Goal: Task Accomplishment & Management: Manage account settings

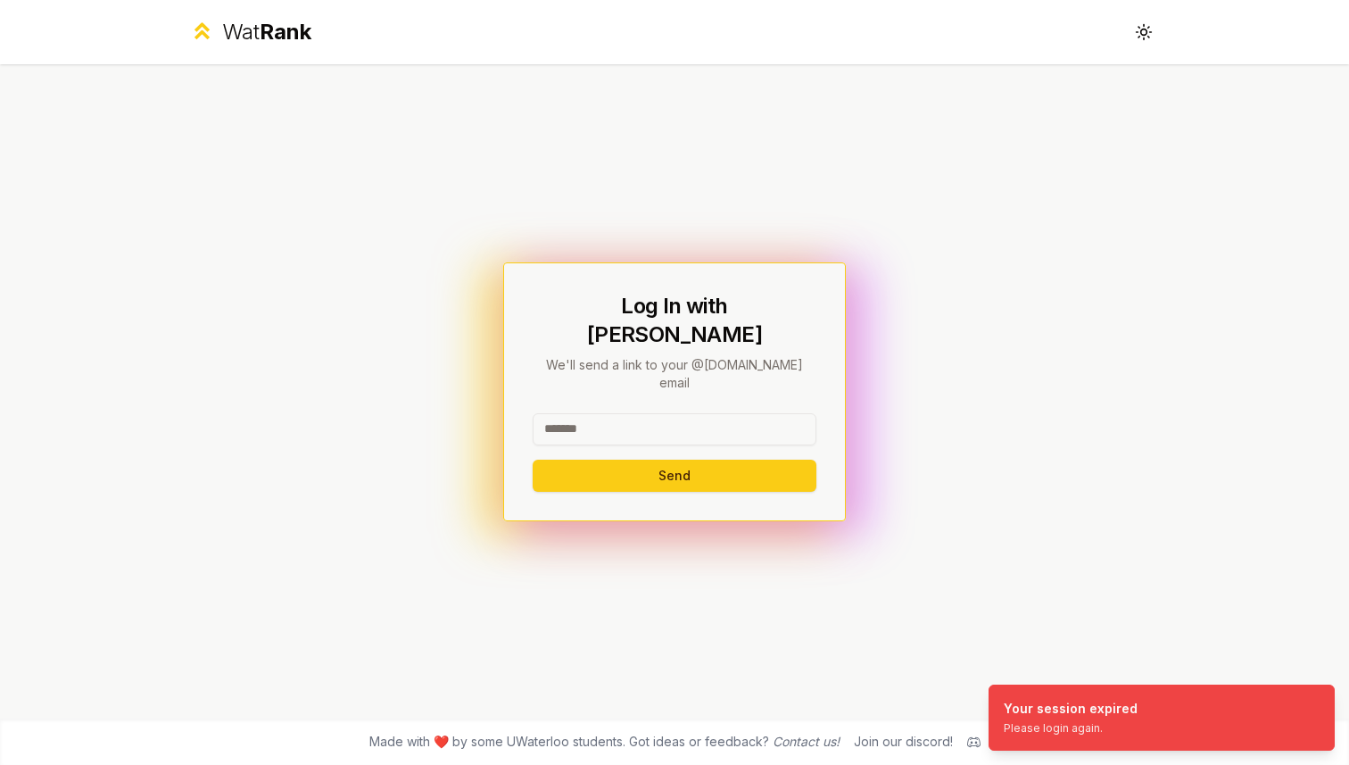
click at [737, 413] on input at bounding box center [675, 429] width 284 height 32
type input "*******"
click at [664, 465] on button "Send" at bounding box center [675, 476] width 284 height 32
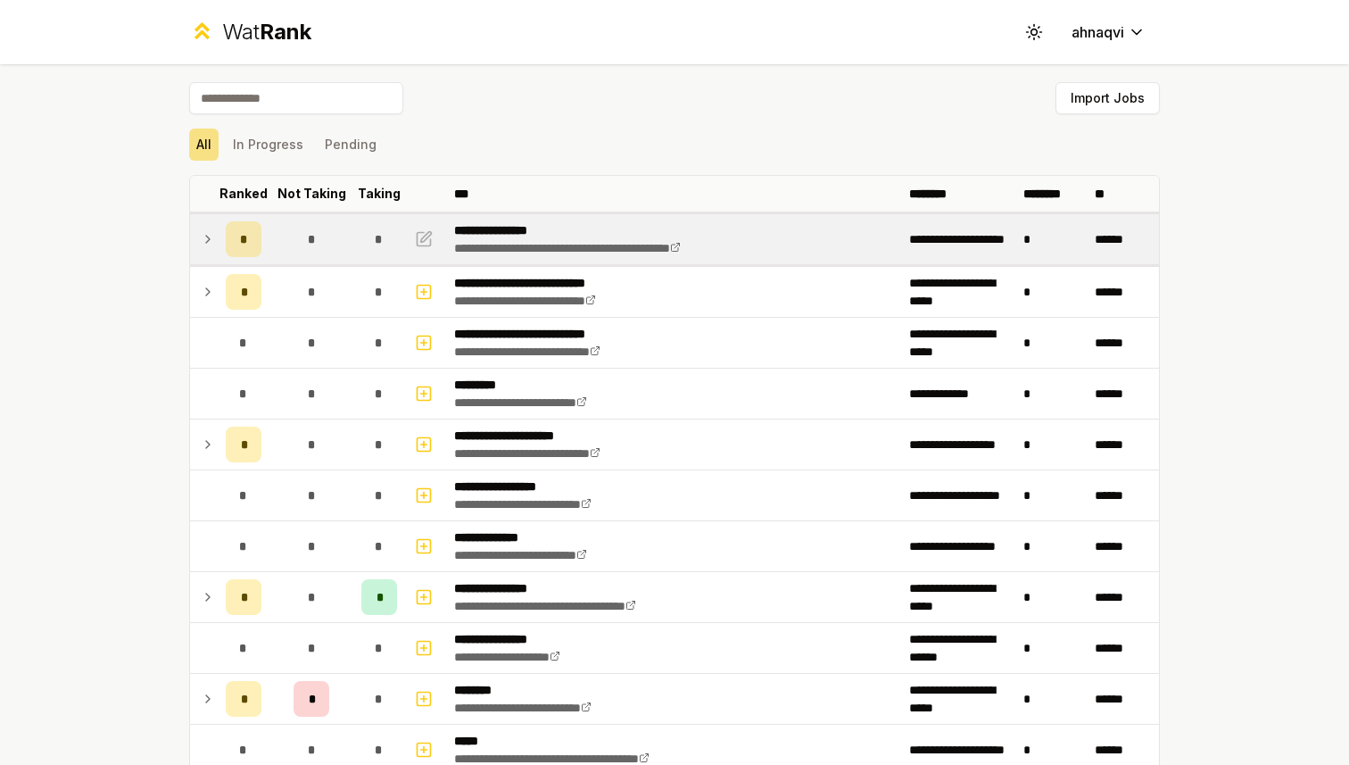
click at [220, 232] on td "*" at bounding box center [244, 239] width 50 height 50
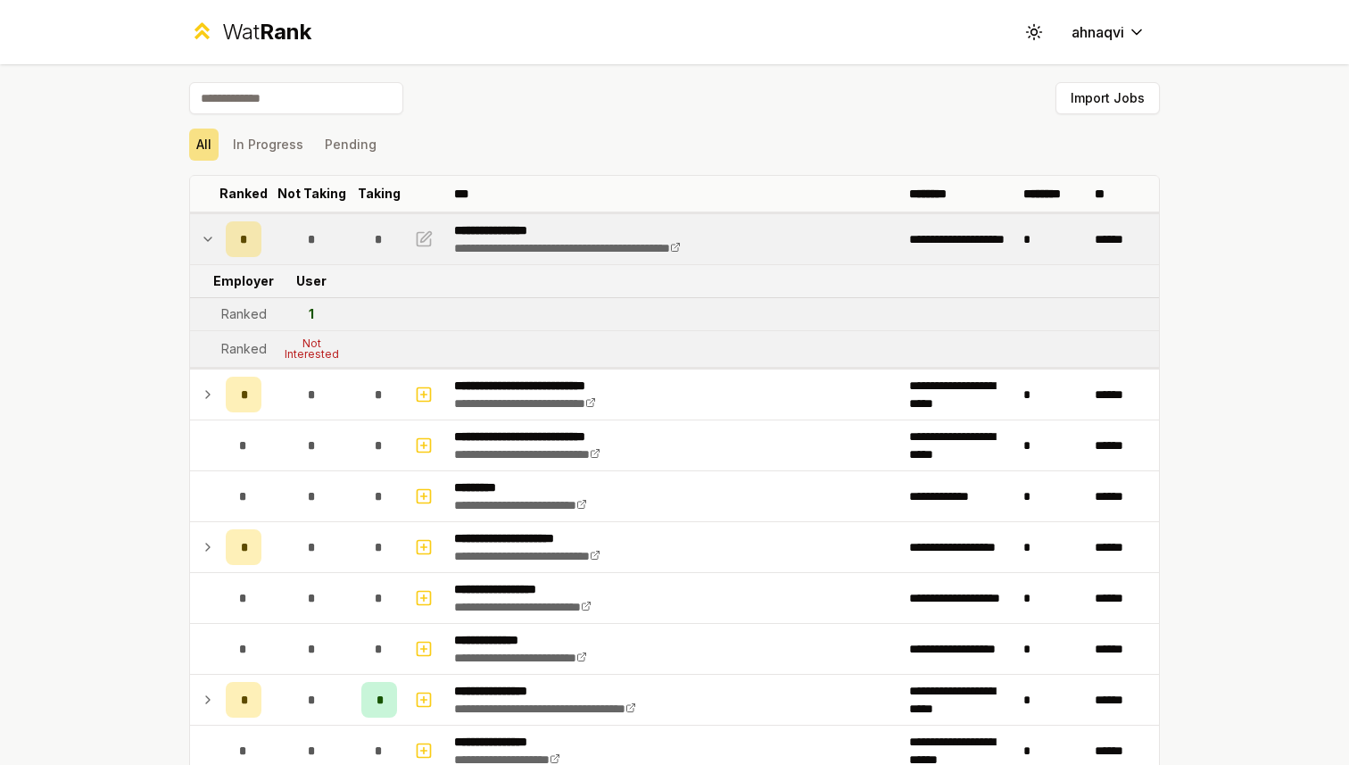
click at [311, 345] on div "Not Interested" at bounding box center [311, 348] width 71 height 21
click at [210, 241] on icon at bounding box center [208, 238] width 14 height 21
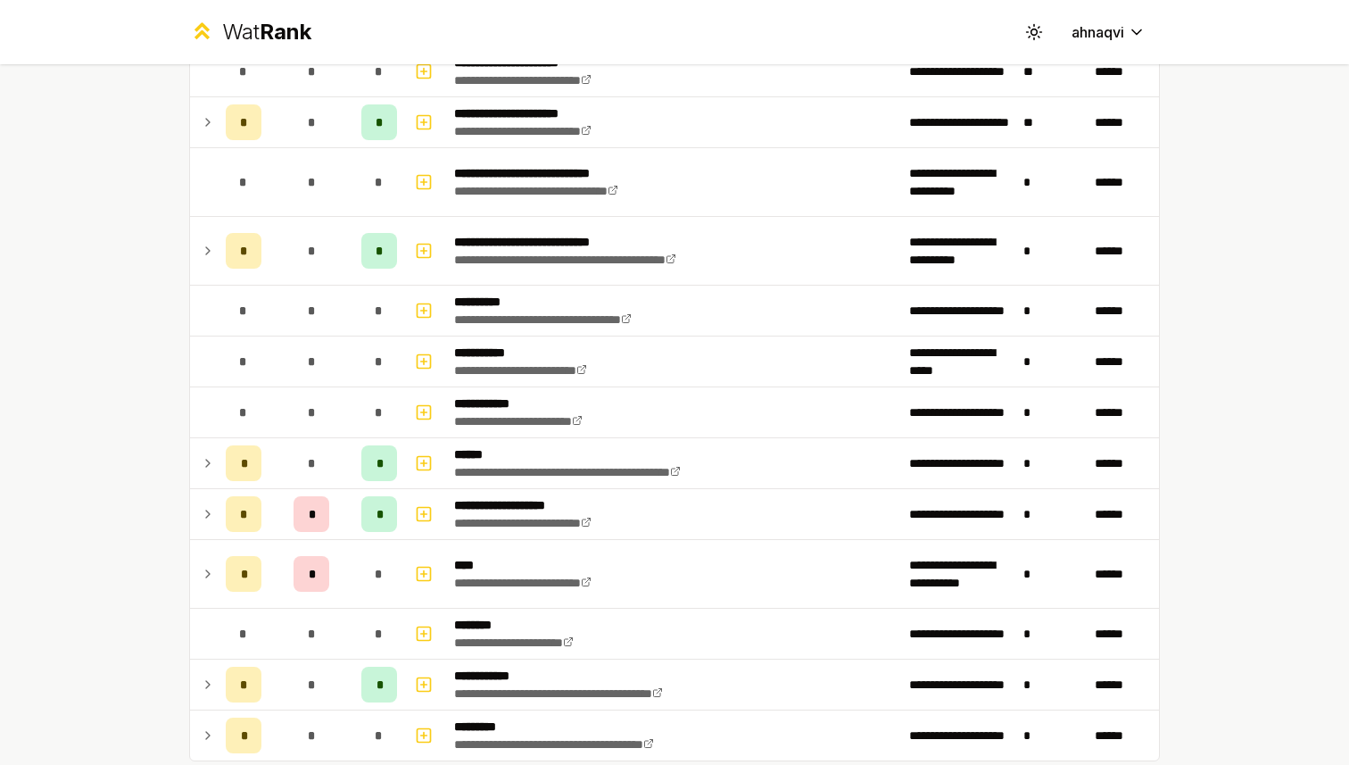
scroll to position [2105, 0]
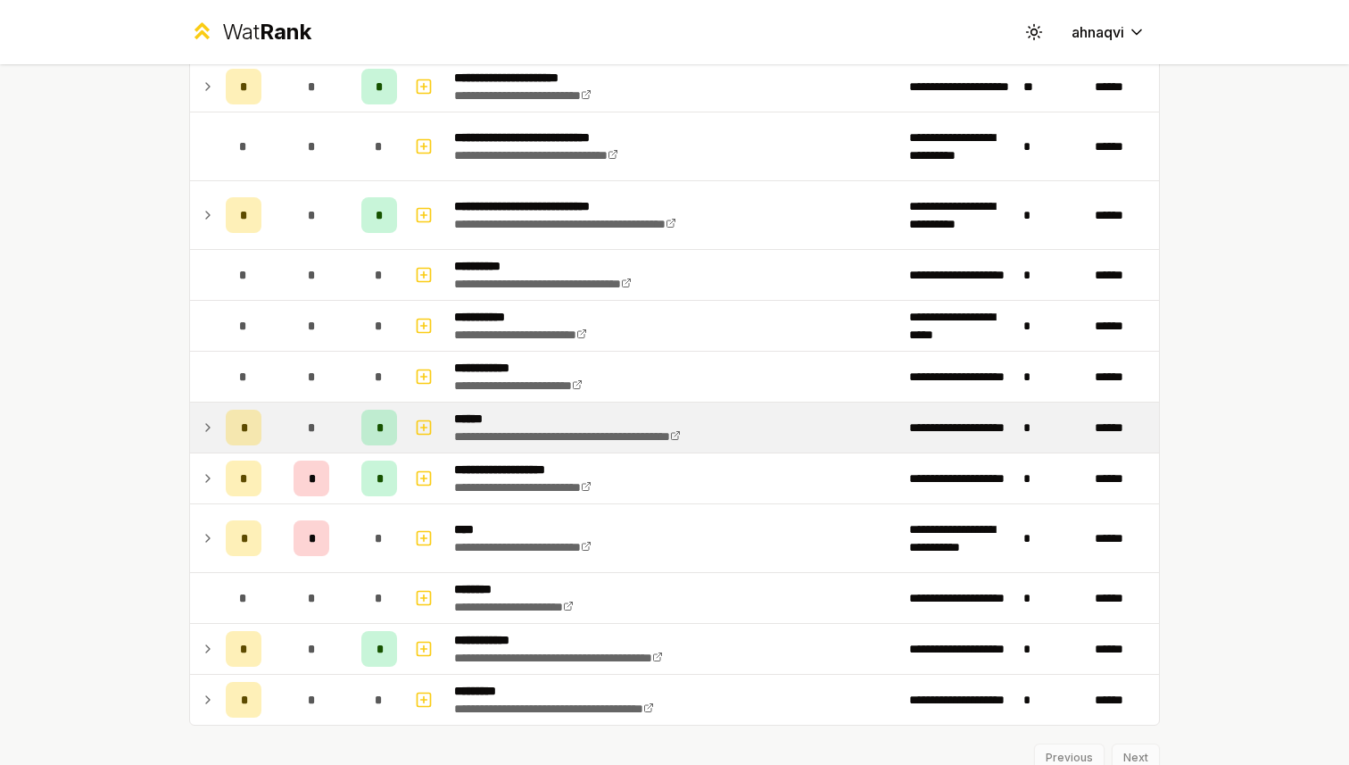
click at [209, 435] on icon at bounding box center [208, 427] width 14 height 21
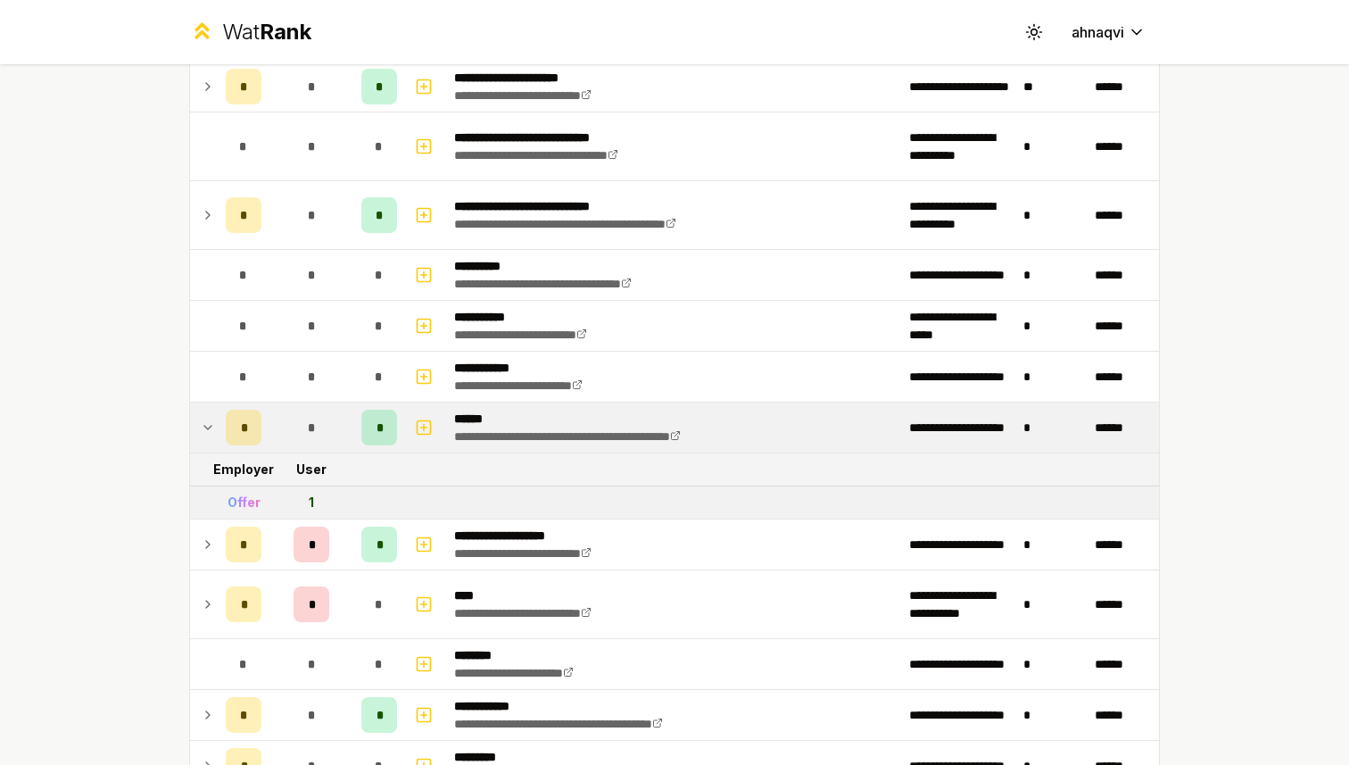
click at [208, 434] on icon at bounding box center [208, 427] width 14 height 21
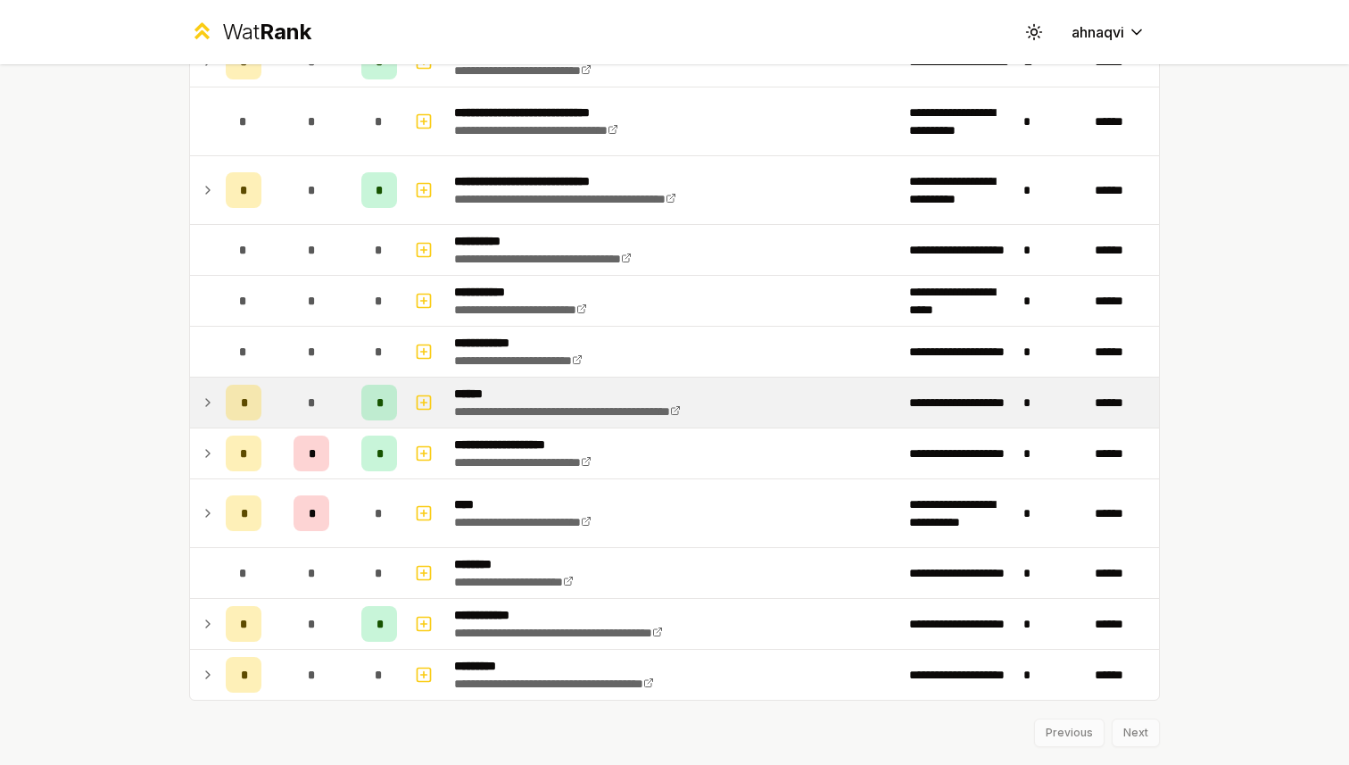
scroll to position [2134, 0]
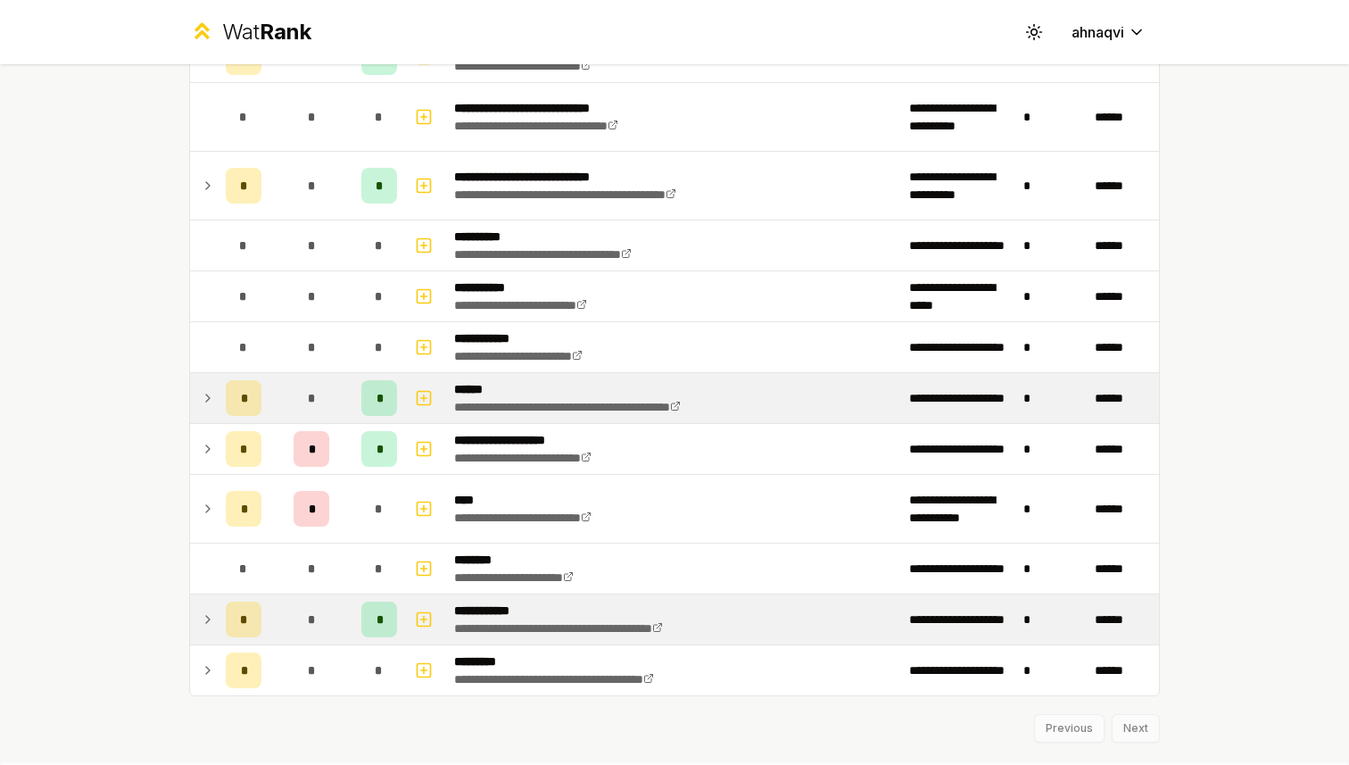
click at [216, 622] on td at bounding box center [204, 619] width 29 height 50
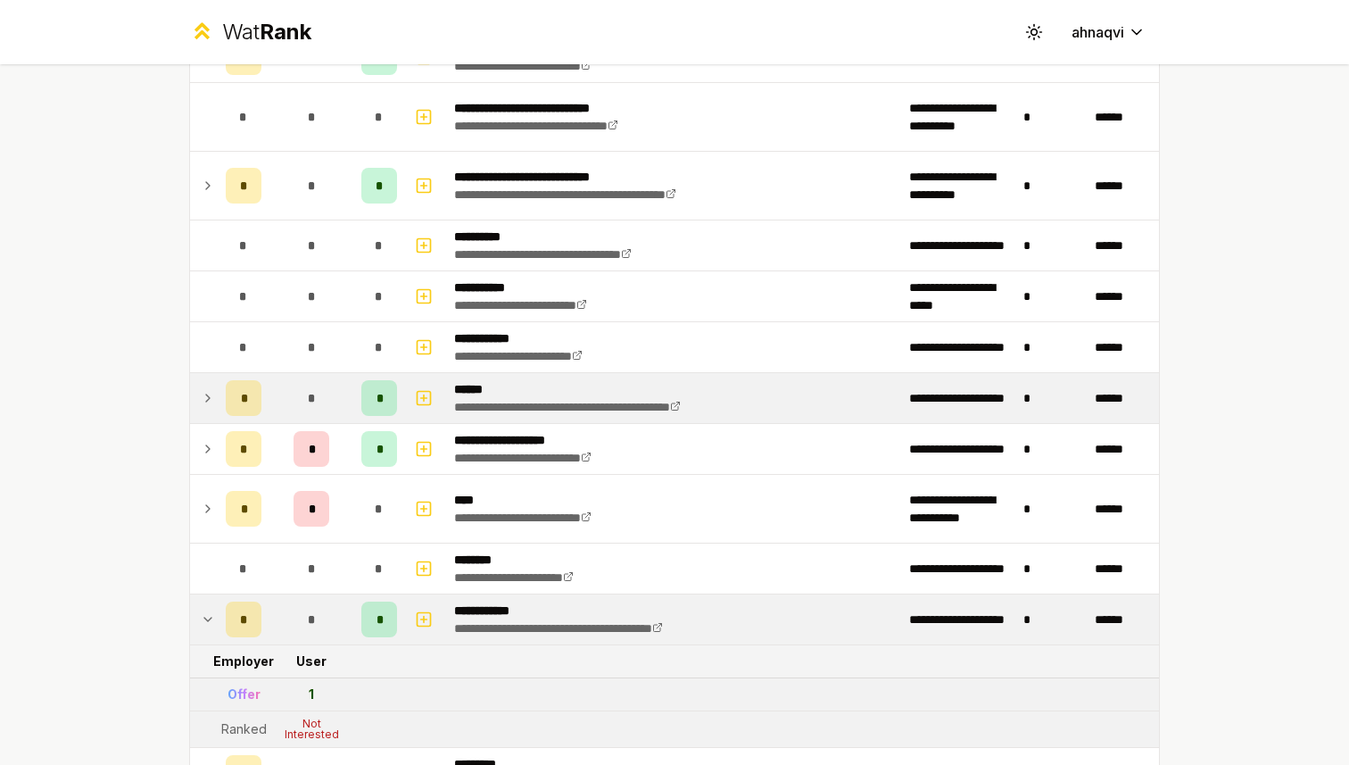
click at [206, 609] on icon at bounding box center [208, 619] width 14 height 21
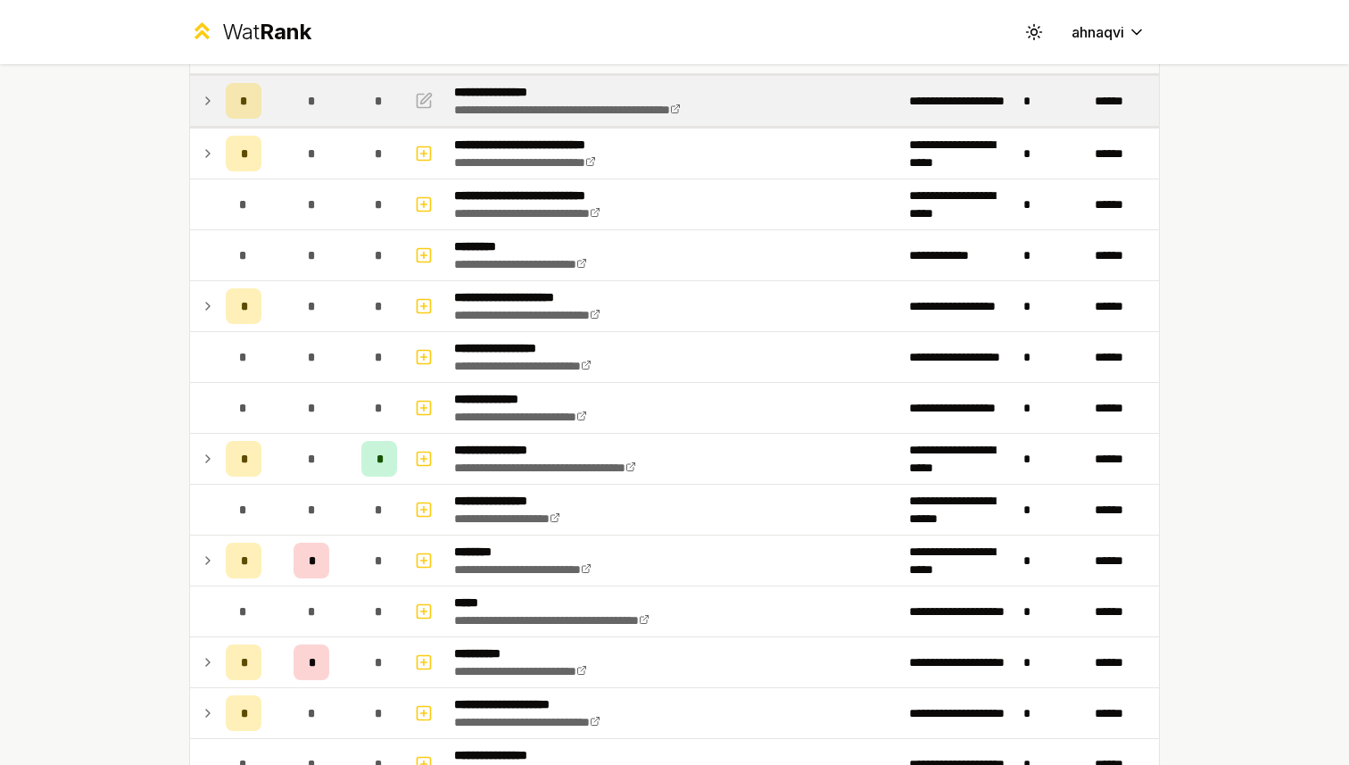
scroll to position [0, 0]
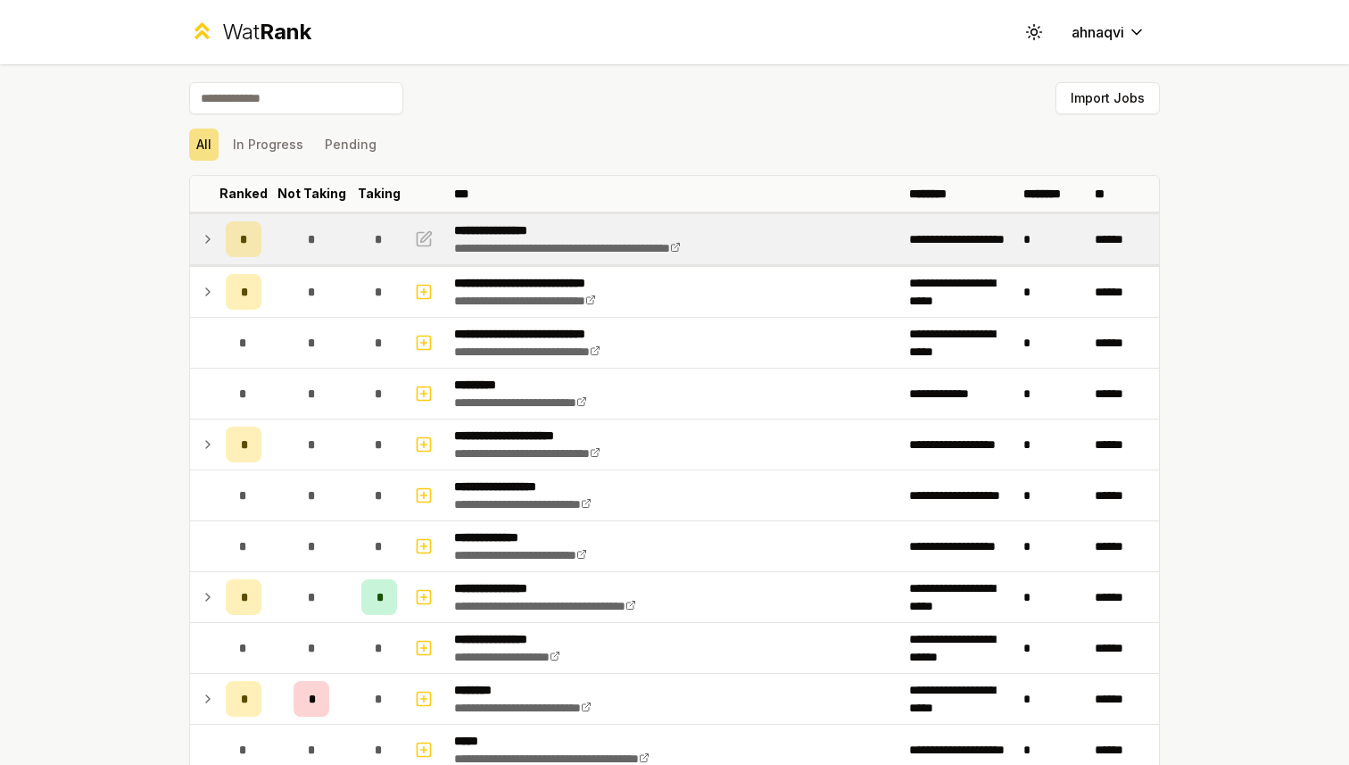
click at [217, 235] on td at bounding box center [204, 239] width 29 height 50
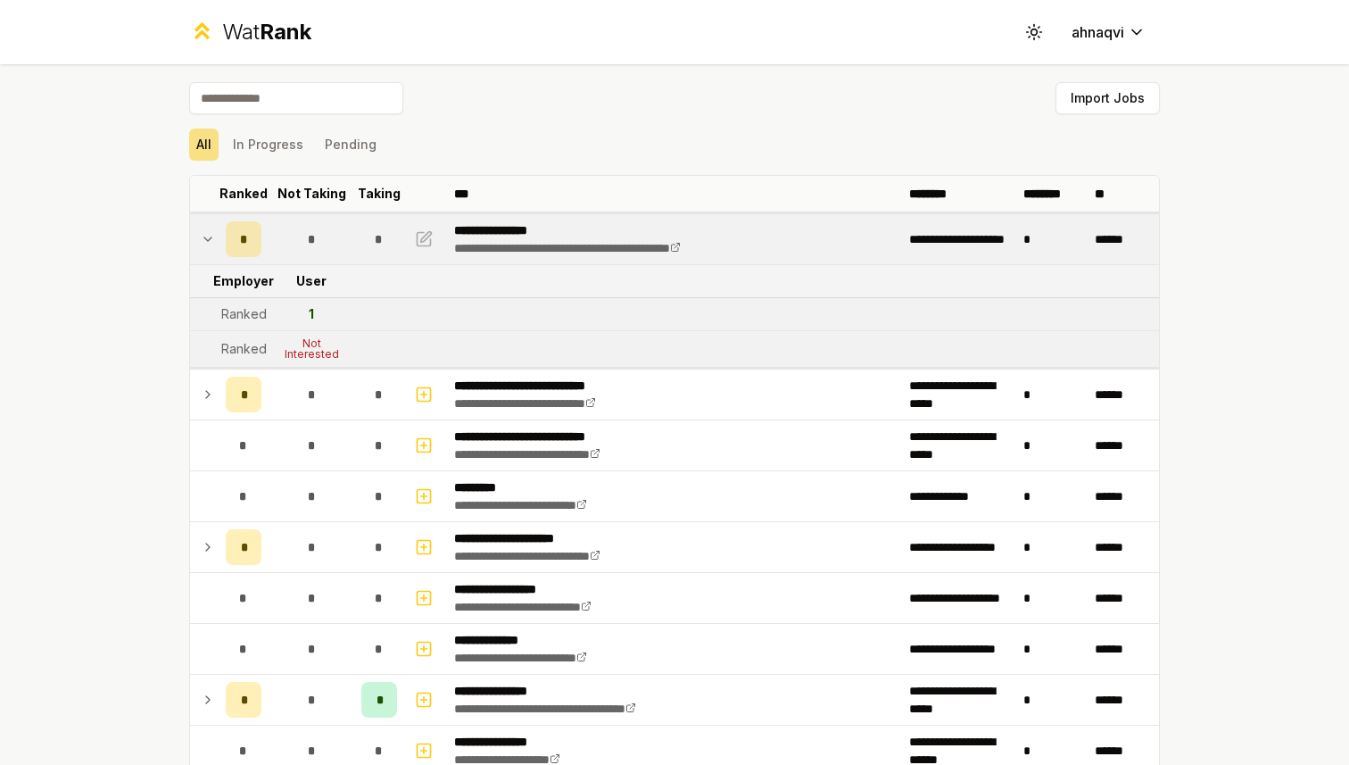
click at [217, 235] on td at bounding box center [204, 239] width 29 height 50
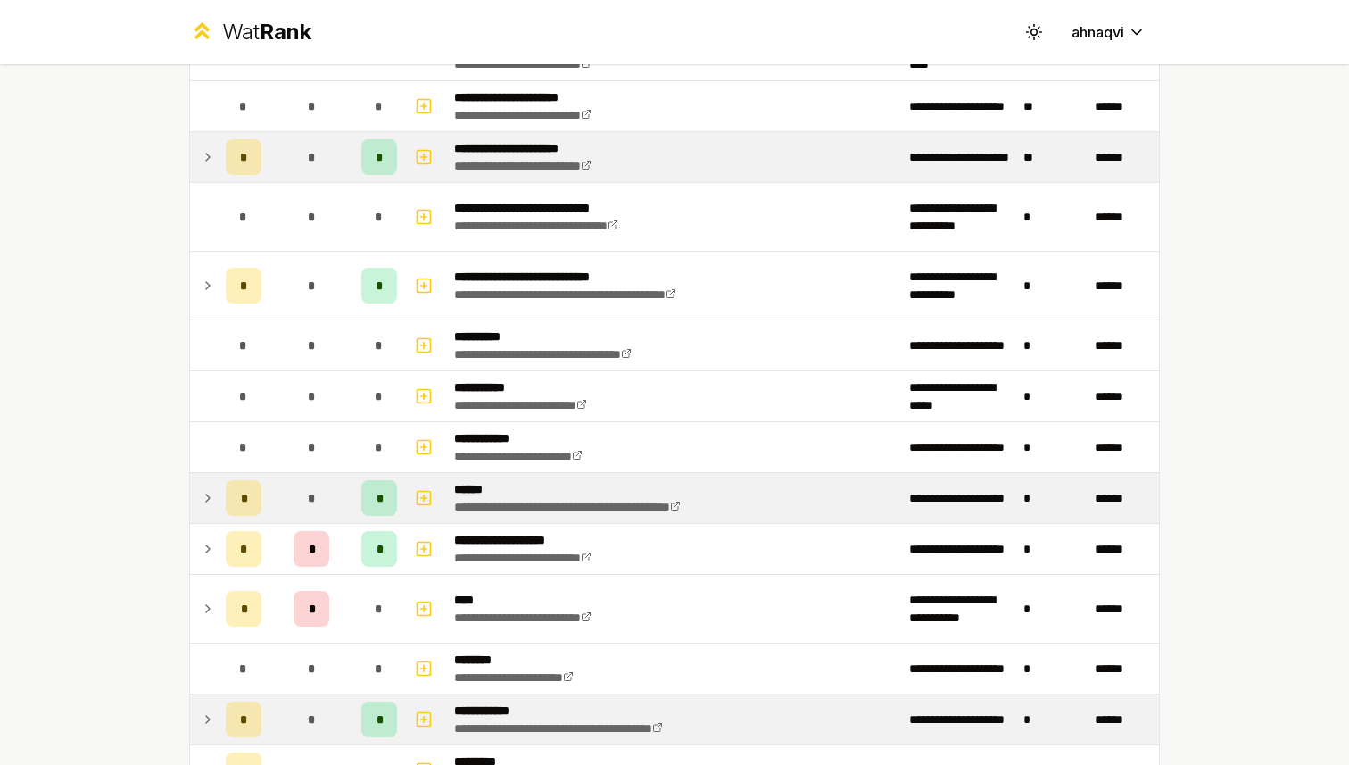
scroll to position [2176, 0]
